Goal: Obtain resource: Download file/media

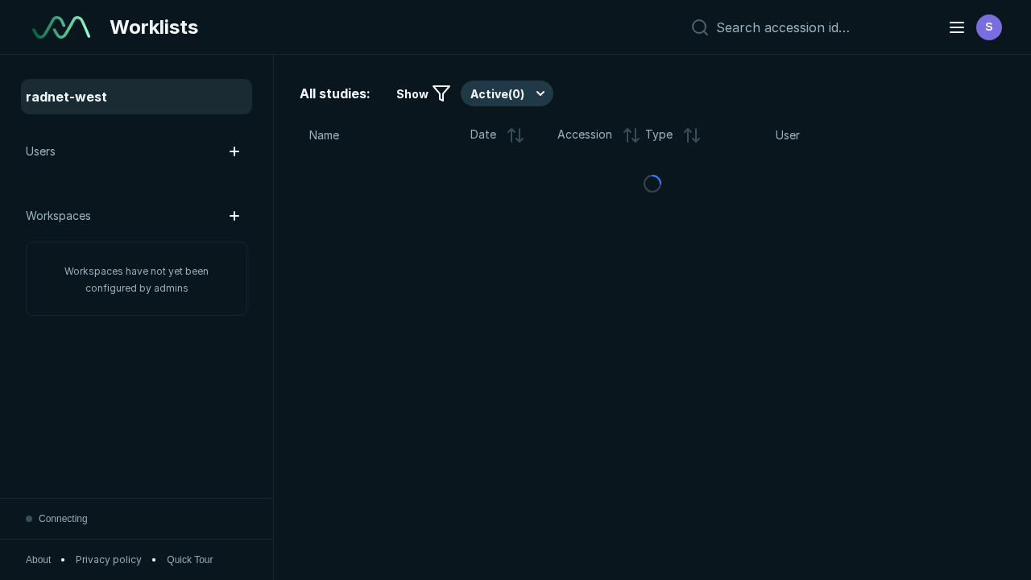
scroll to position [4399, 6710]
